Goal: Information Seeking & Learning: Learn about a topic

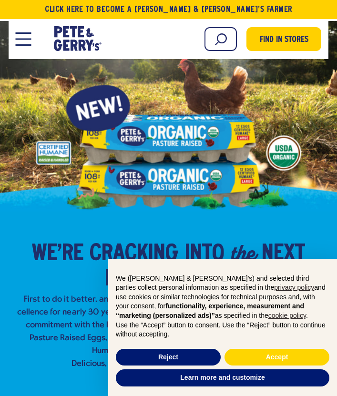
click at [24, 39] on span "Open Mobile Menu Modal Dialog" at bounding box center [24, 39] width 16 height 1
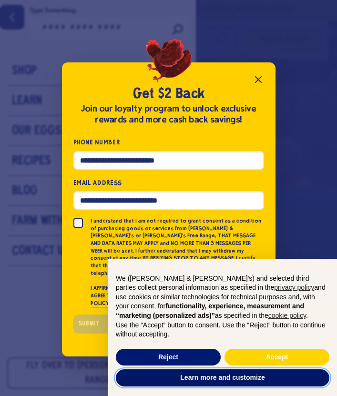
click at [240, 378] on button "Learn more and customize" at bounding box center [223, 377] width 214 height 17
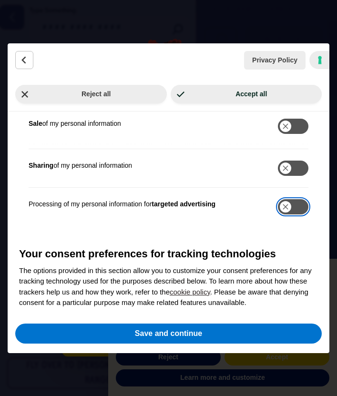
scroll to position [500, 0]
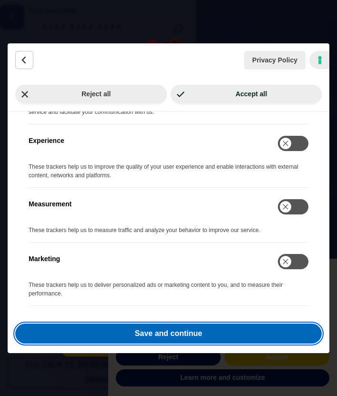
click at [243, 337] on button "Save and continue" at bounding box center [168, 334] width 306 height 20
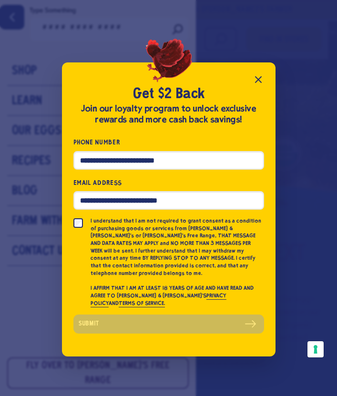
click at [261, 85] on icon "Close popup" at bounding box center [258, 79] width 11 height 11
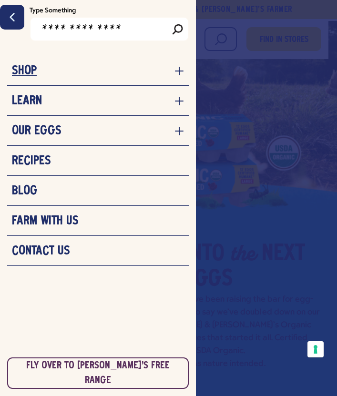
click at [124, 67] on link "Shop" at bounding box center [98, 71] width 172 height 14
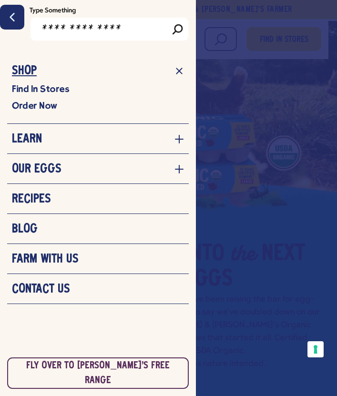
click at [124, 67] on link "Shop" at bounding box center [98, 71] width 172 height 14
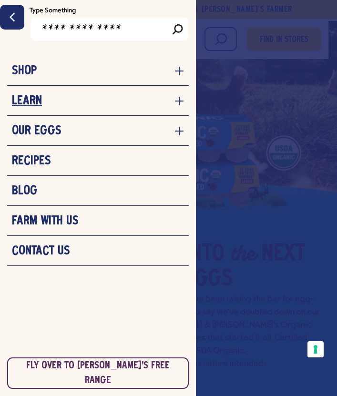
click at [116, 106] on link "Learn" at bounding box center [98, 101] width 172 height 14
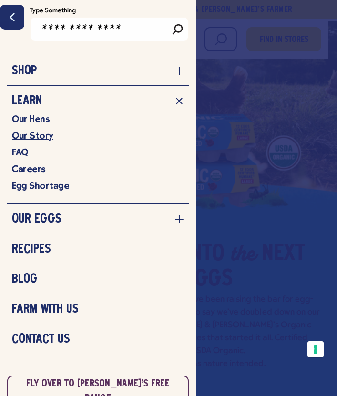
click at [39, 135] on link "Our Story" at bounding box center [98, 136] width 172 height 12
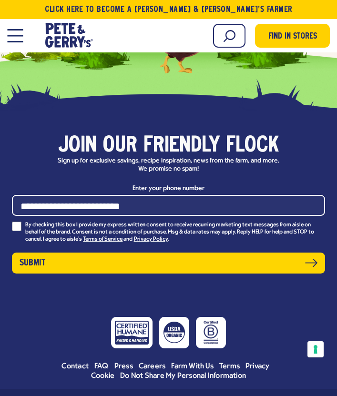
scroll to position [4311, 0]
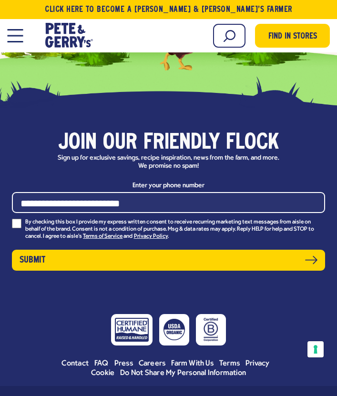
click at [21, 40] on button "Open Mobile Menu Modal Dialog" at bounding box center [15, 35] width 16 height 13
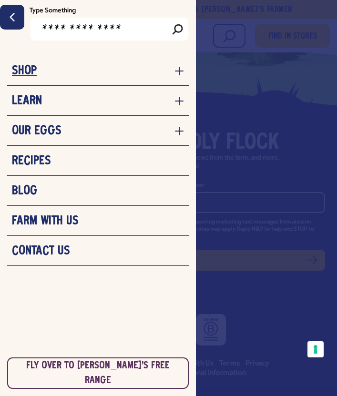
click at [177, 70] on icon "navigation menu for the site" at bounding box center [179, 71] width 10 height 10
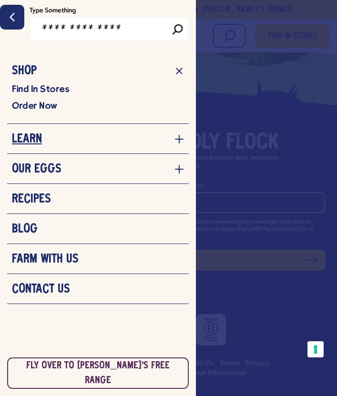
click at [179, 139] on icon "navigation menu for the site" at bounding box center [179, 139] width 9 height 9
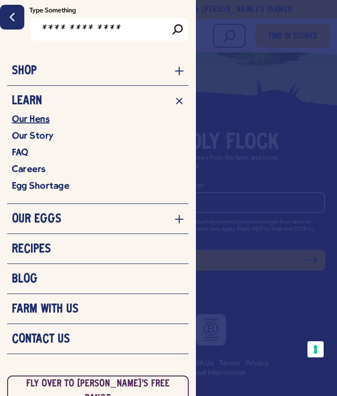
click at [40, 122] on link "Our Hens" at bounding box center [98, 119] width 172 height 12
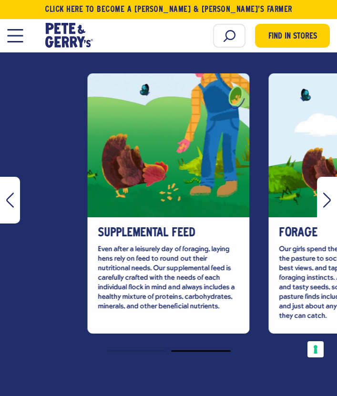
scroll to position [2572, 0]
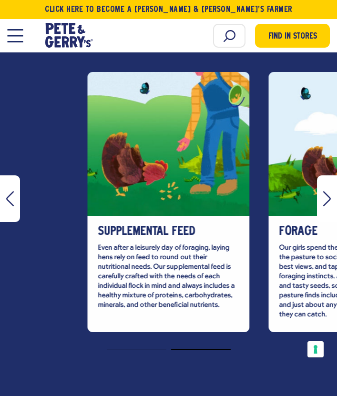
click at [326, 191] on icon "Next" at bounding box center [327, 198] width 8 height 15
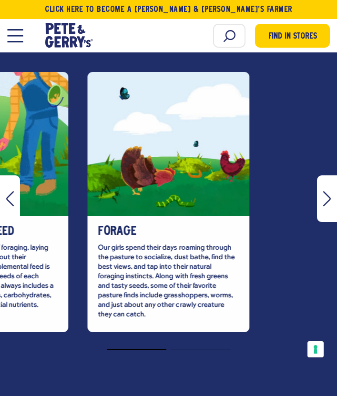
click at [326, 191] on icon "Next" at bounding box center [327, 198] width 8 height 15
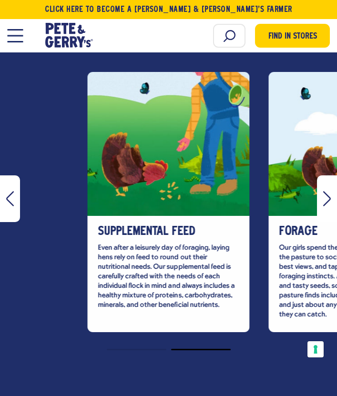
click at [326, 191] on icon "Next" at bounding box center [327, 198] width 8 height 15
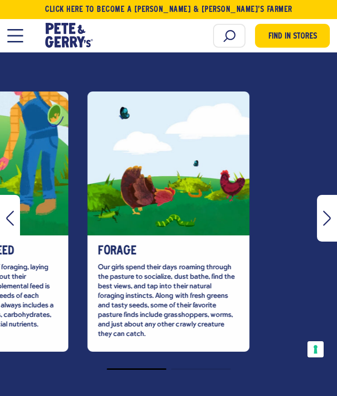
scroll to position [2568, 0]
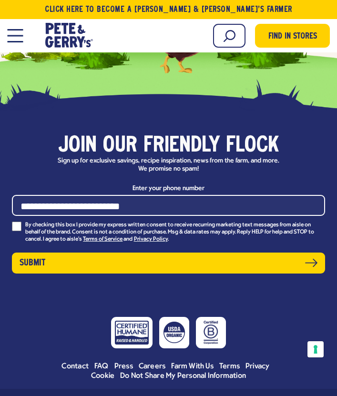
scroll to position [4311, 0]
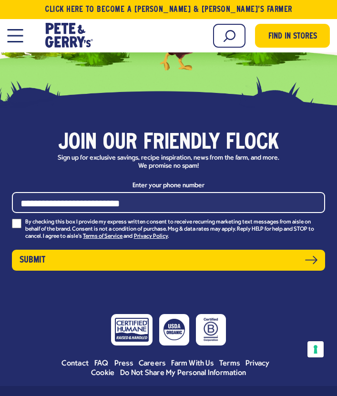
click at [20, 32] on button "Open Mobile Menu Modal Dialog" at bounding box center [15, 35] width 16 height 13
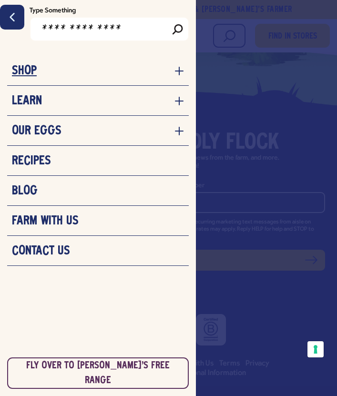
click at [183, 71] on icon "navigation menu for the site" at bounding box center [179, 71] width 9 height 9
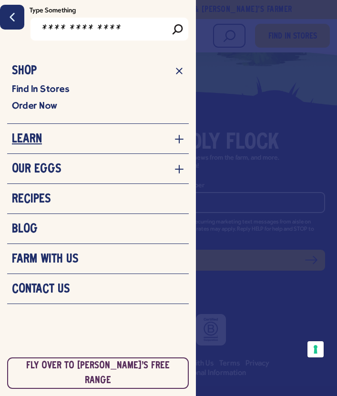
click at [179, 140] on icon "navigation menu for the site" at bounding box center [179, 139] width 9 height 9
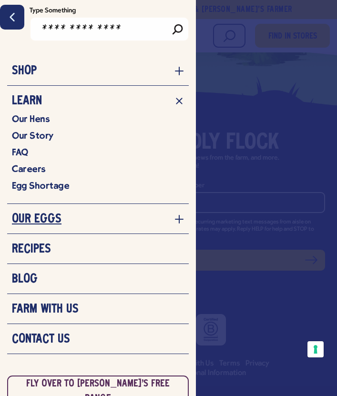
click at [181, 215] on icon "navigation menu for the site" at bounding box center [179, 219] width 10 height 10
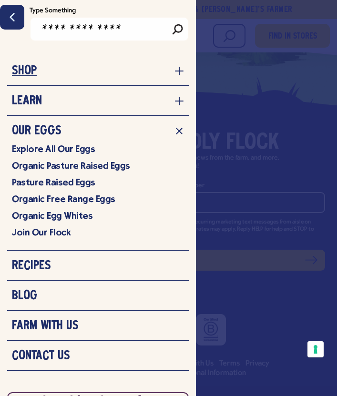
click at [177, 66] on link "Shop" at bounding box center [98, 71] width 172 height 14
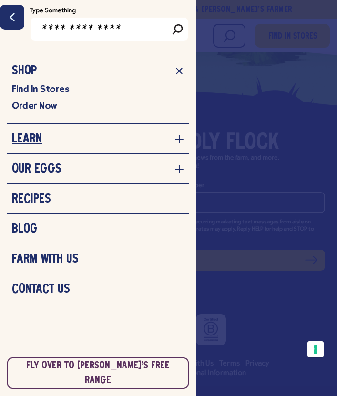
click at [152, 144] on link "Learn" at bounding box center [98, 139] width 172 height 14
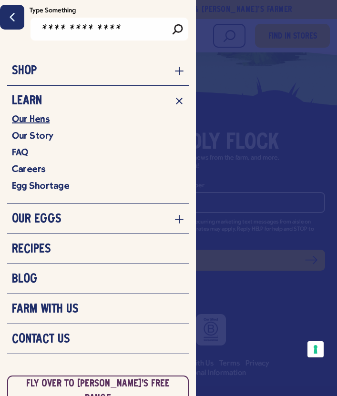
click at [44, 121] on link "Our Hens" at bounding box center [98, 119] width 172 height 12
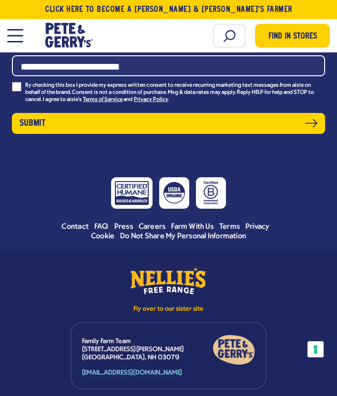
scroll to position [5119, 0]
